Goal: Task Accomplishment & Management: Understand process/instructions

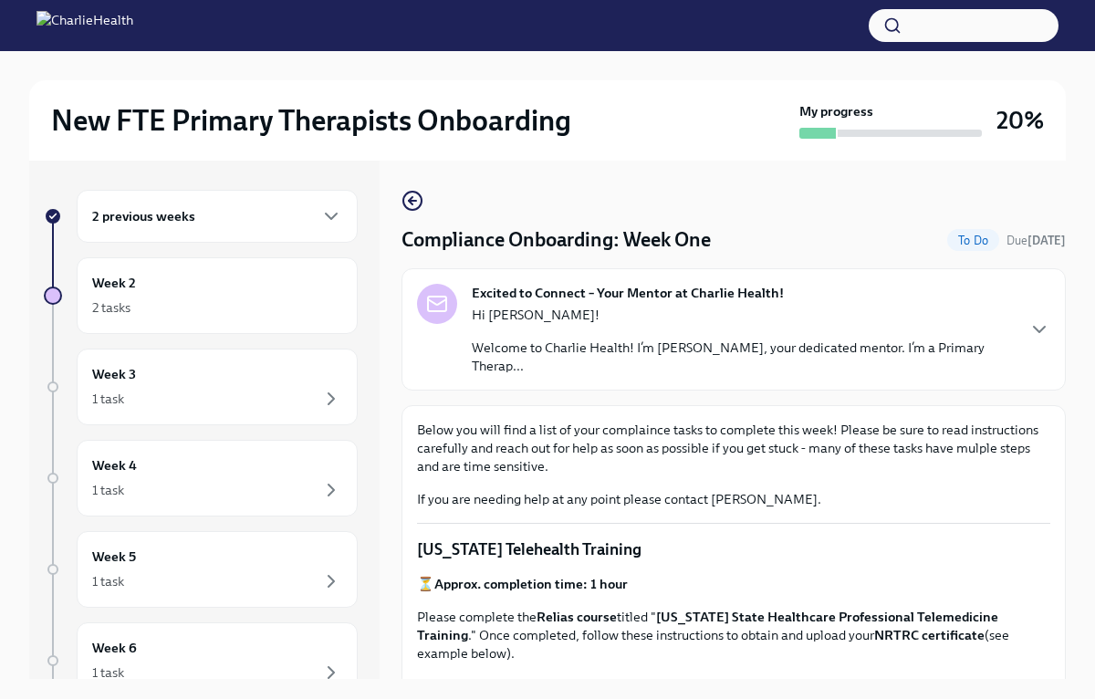
click at [998, 322] on p "Hi [PERSON_NAME]!" at bounding box center [743, 315] width 542 height 18
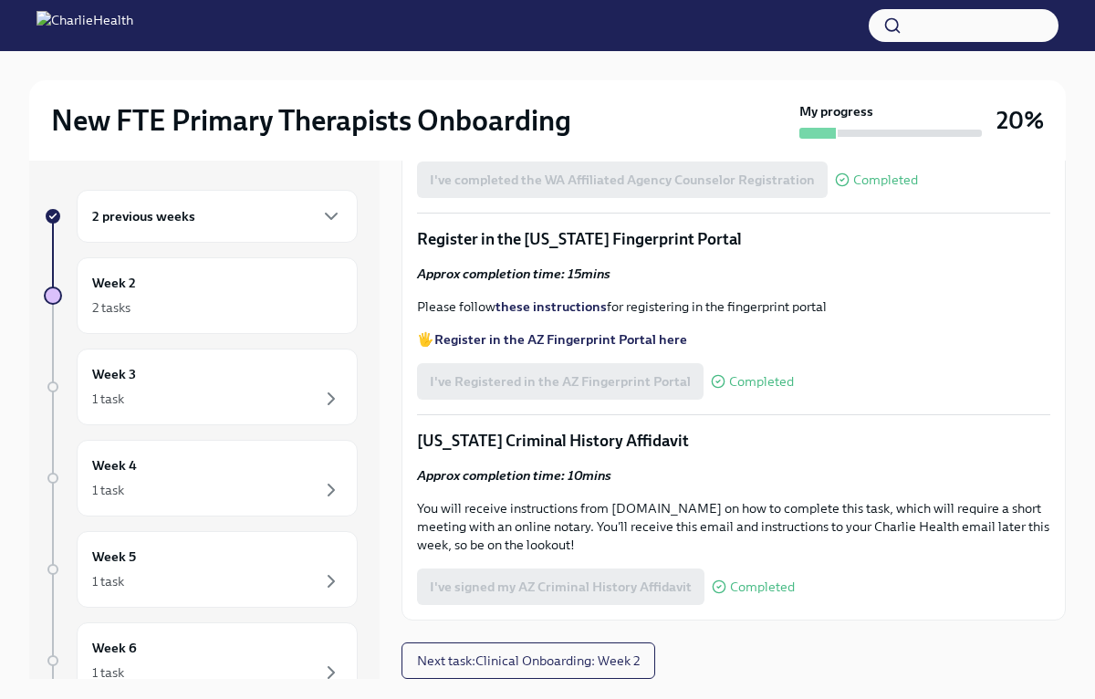
click at [189, 186] on div "2 previous weeks Week 2 2 tasks Week 3 1 task Week 4 1 task Week 5 1 task Week …" at bounding box center [204, 420] width 350 height 518
click at [177, 219] on h6 "2 previous weeks" at bounding box center [143, 216] width 103 height 20
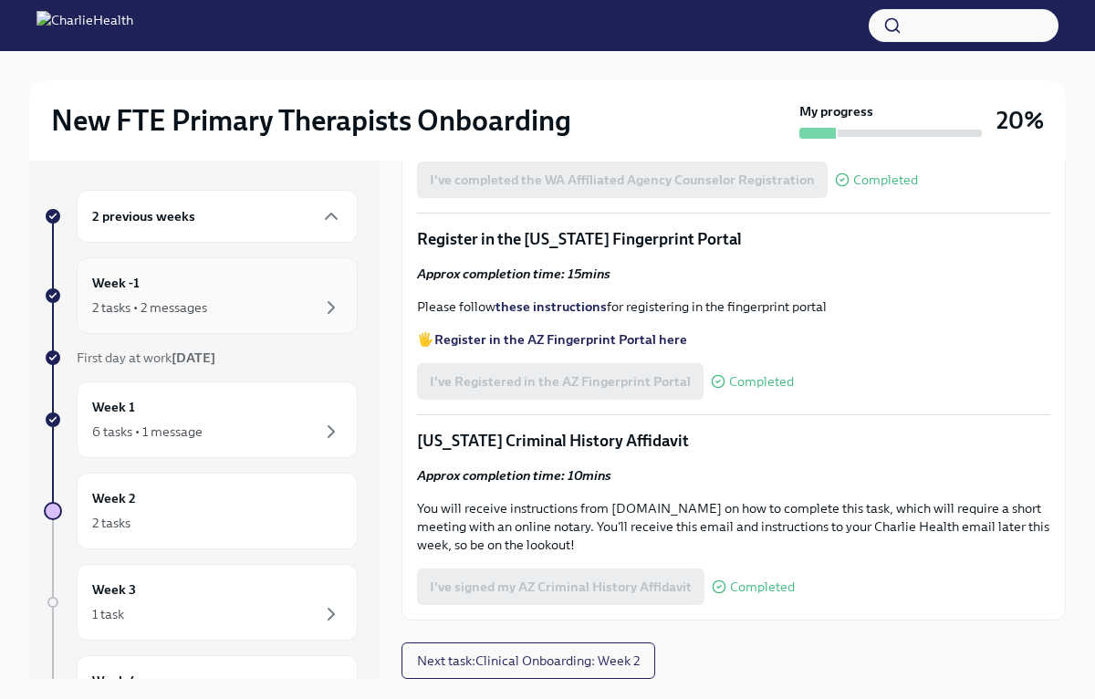
click at [162, 285] on div "Week -1 2 tasks • 2 messages" at bounding box center [217, 296] width 250 height 46
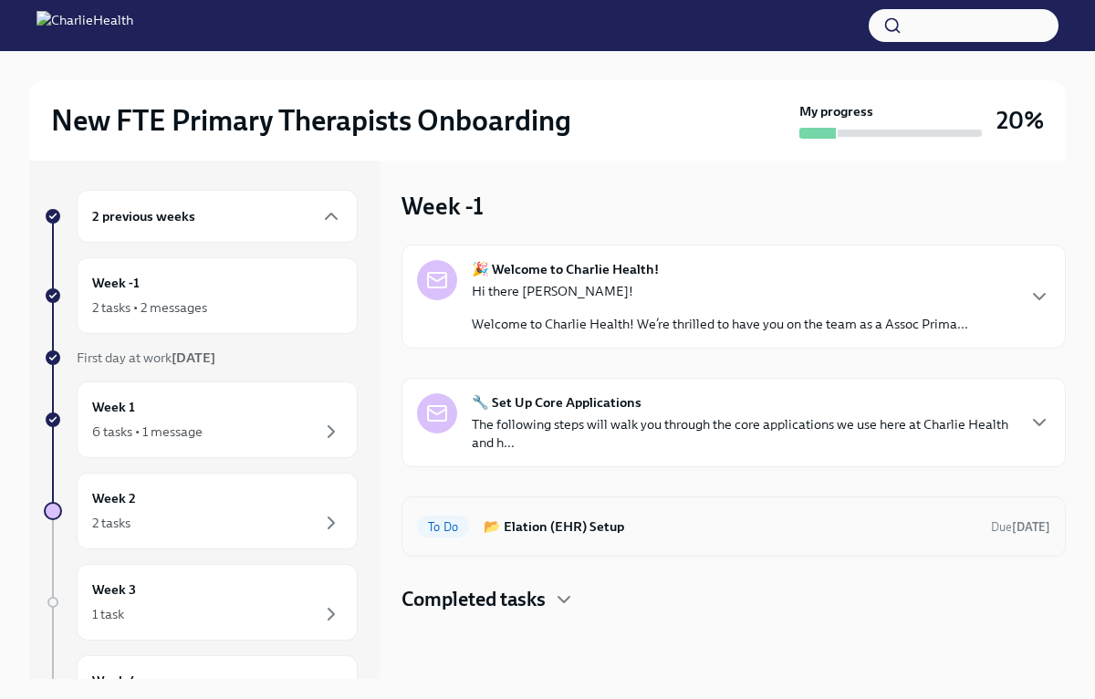
click at [585, 530] on h6 "📂 Elation (EHR) Setup" at bounding box center [730, 526] width 493 height 20
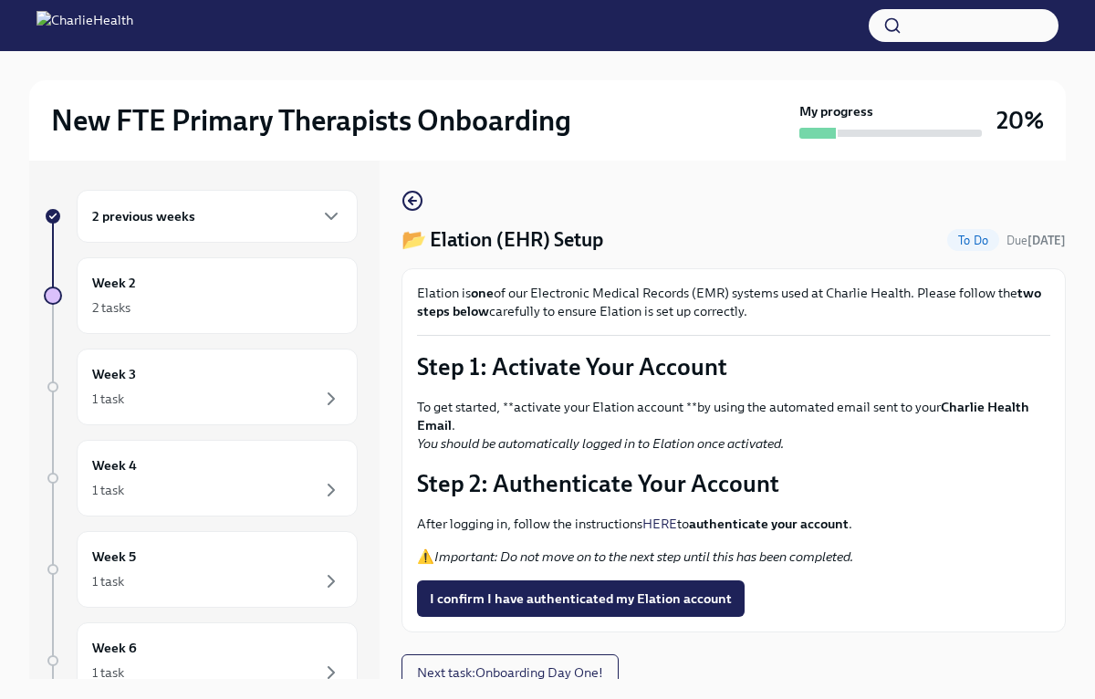
scroll to position [12, 0]
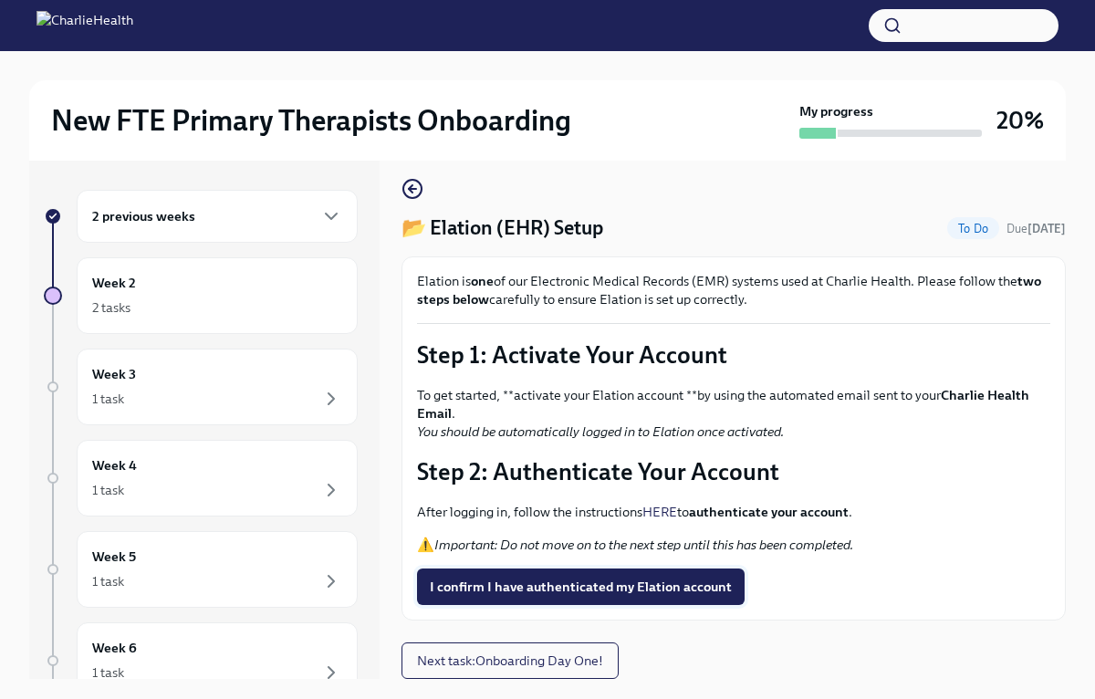
click at [570, 580] on span "I confirm I have authenticated my Elation account" at bounding box center [581, 587] width 302 height 18
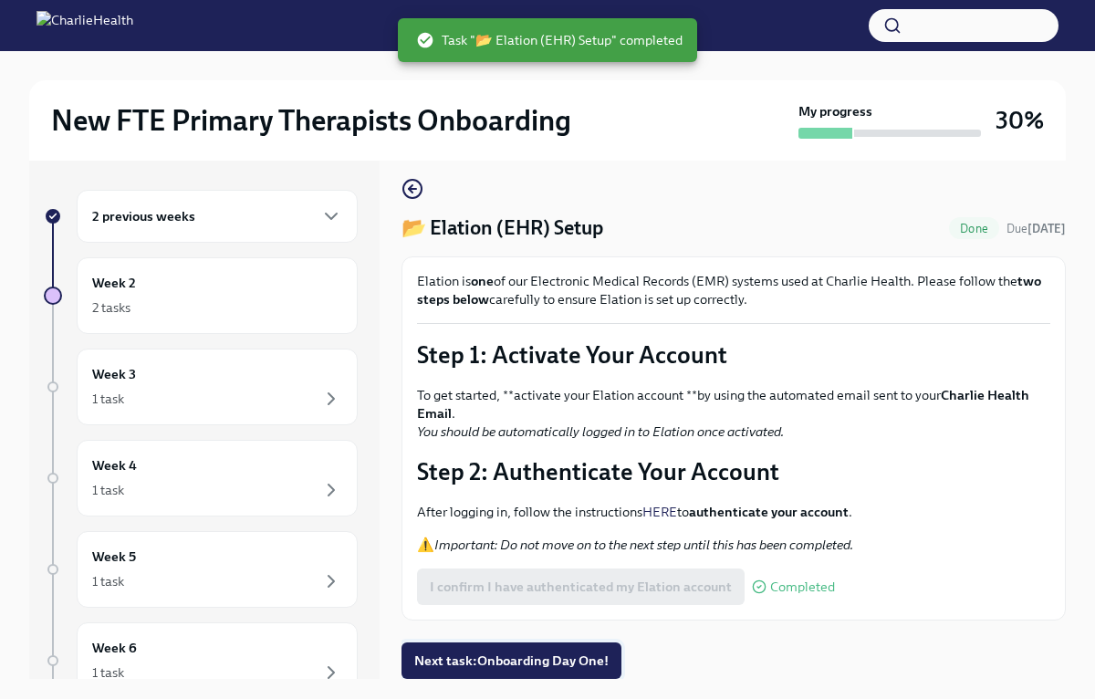
click at [527, 656] on span "Next task : Onboarding Day One!" at bounding box center [511, 661] width 194 height 18
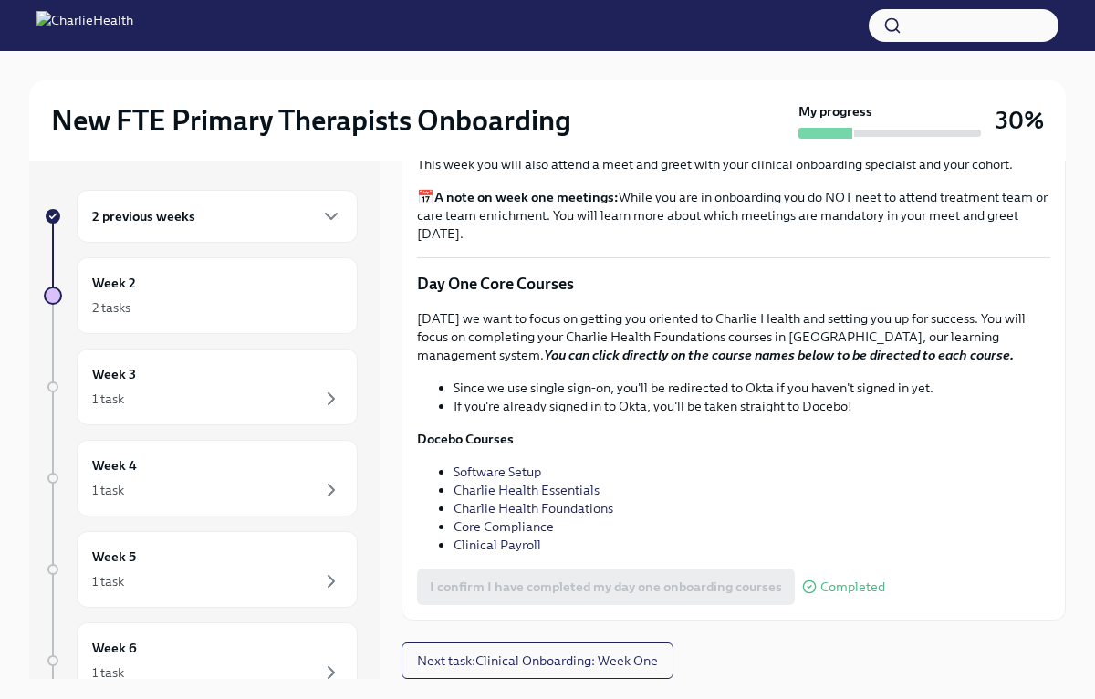
scroll to position [31, 0]
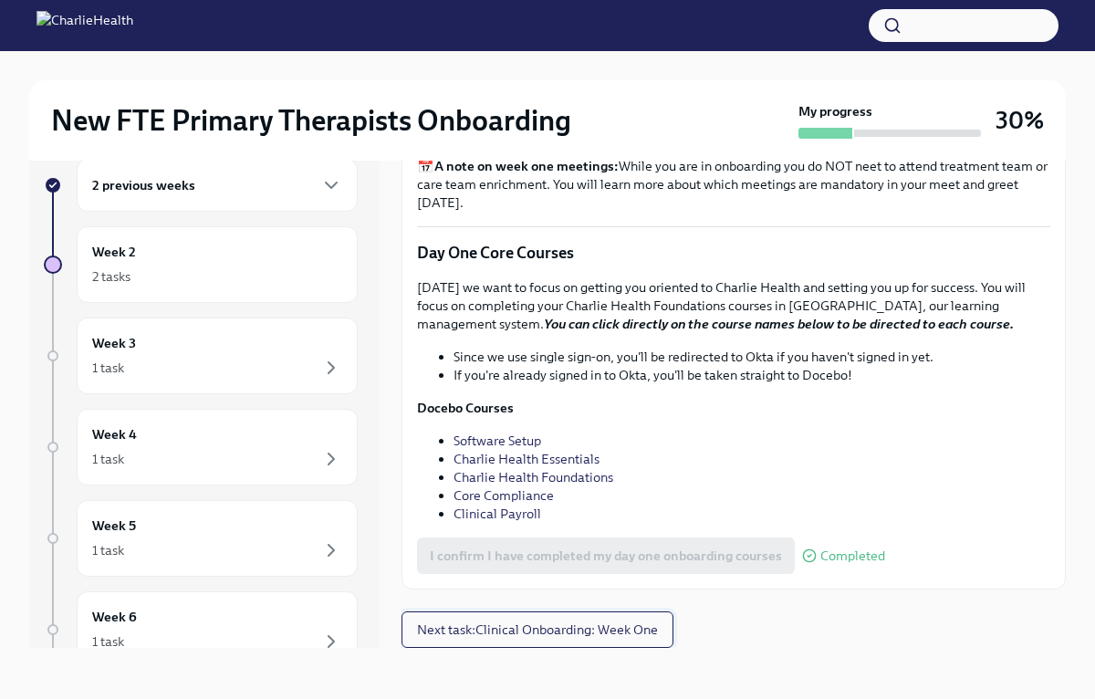
click at [517, 630] on span "Next task : Clinical Onboarding: Week One" at bounding box center [537, 630] width 241 height 18
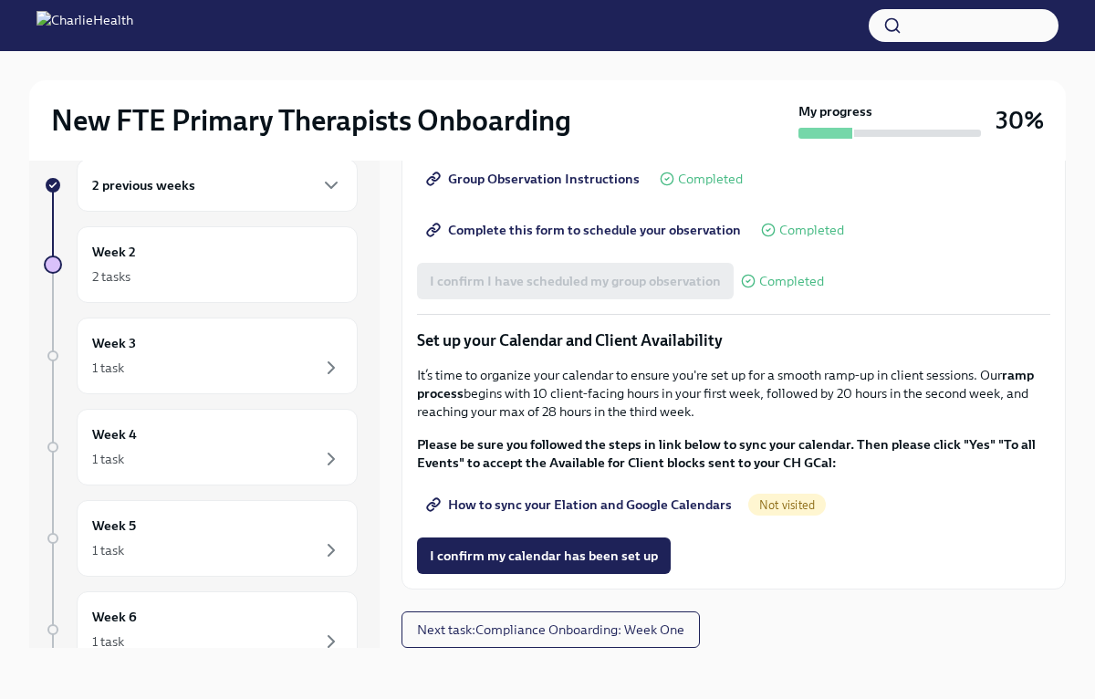
scroll to position [2542, 0]
click at [547, 502] on span "How to sync your Elation and Google Calendars" at bounding box center [581, 505] width 302 height 18
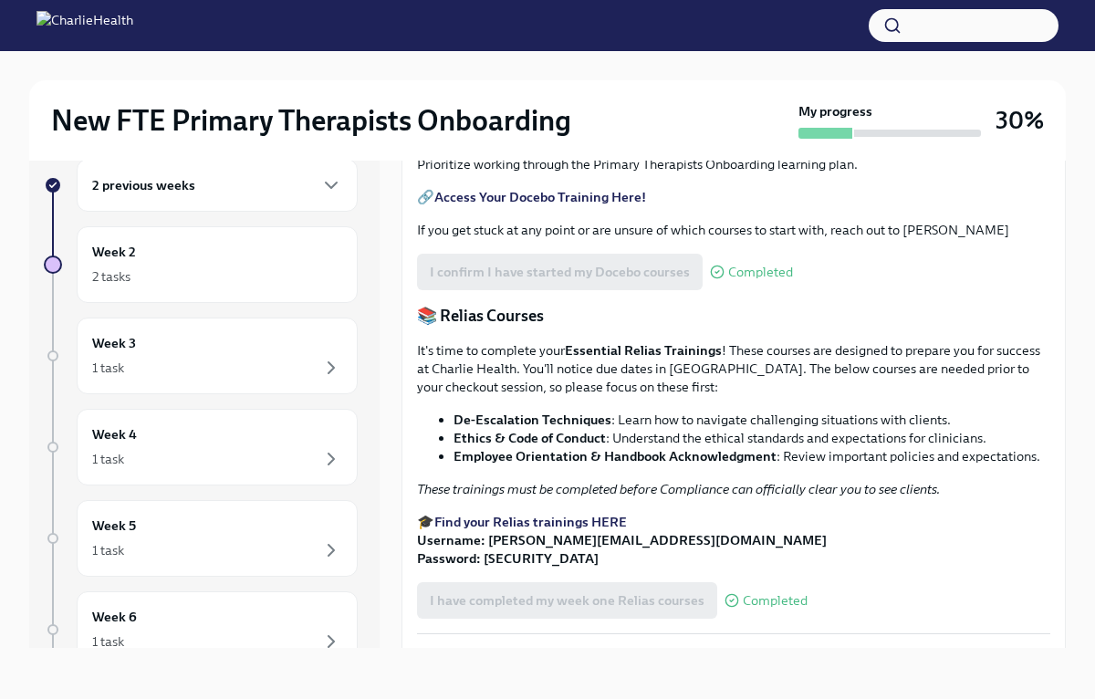
scroll to position [795, 0]
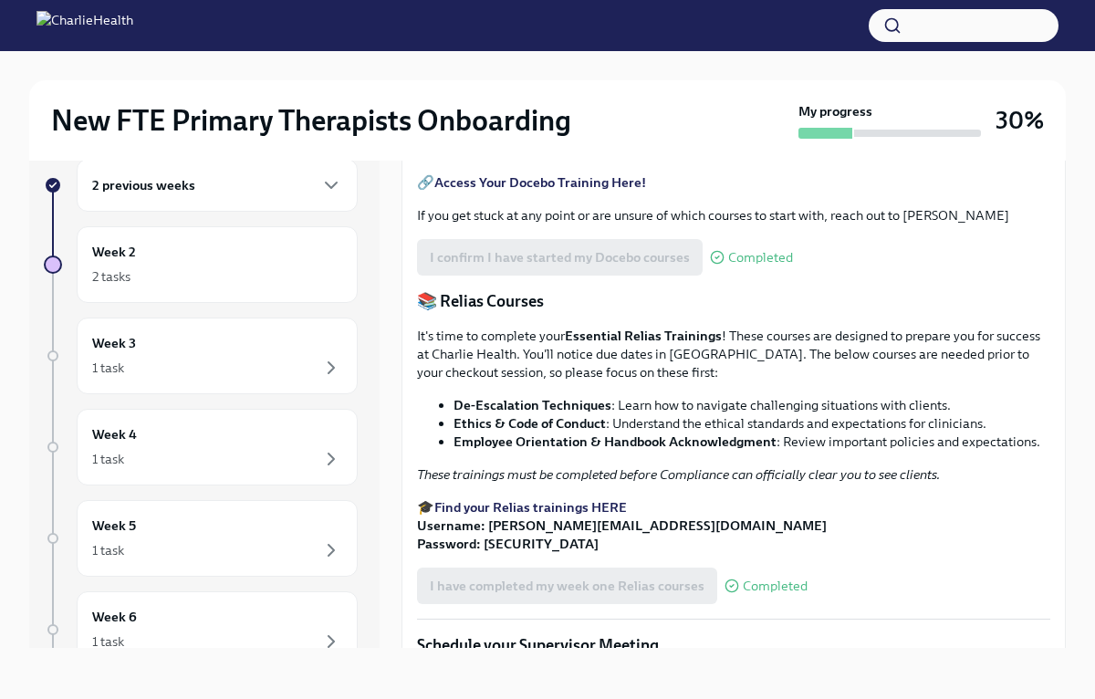
click at [539, 191] on strong "Access Your Docebo Training Here!" at bounding box center [540, 182] width 212 height 16
